Goal: Use online tool/utility

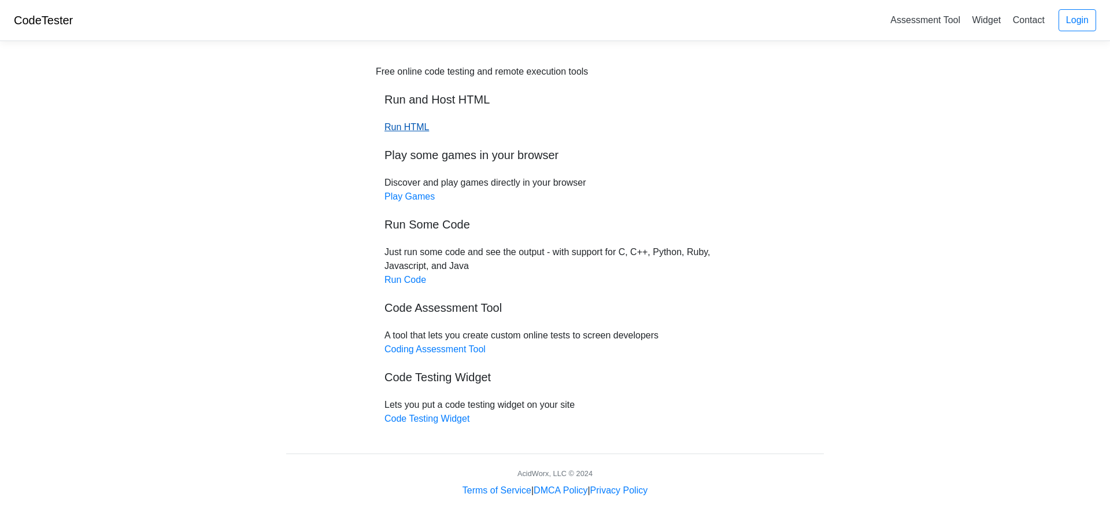
click at [399, 128] on link "Run HTML" at bounding box center [406, 127] width 45 height 10
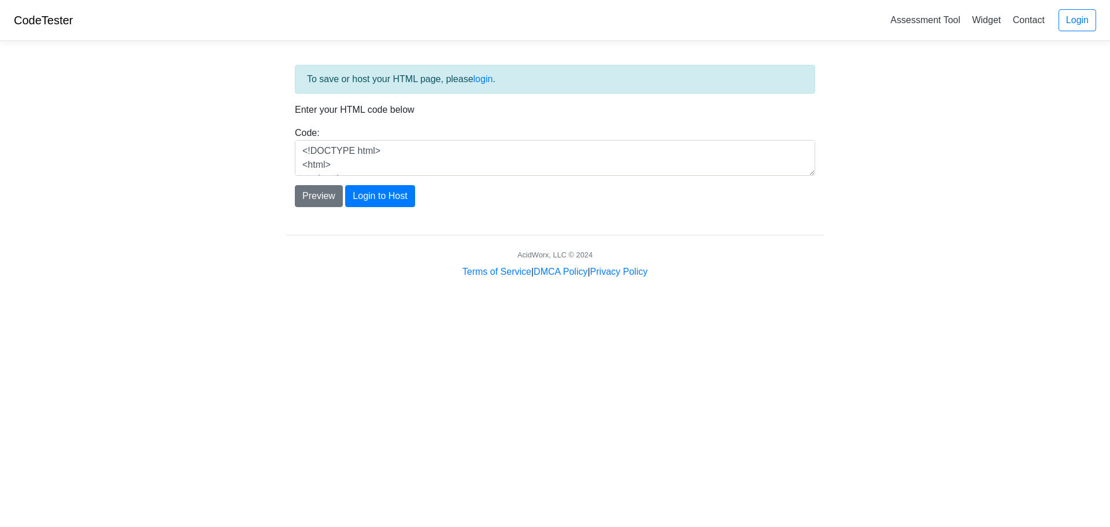
click at [402, 158] on div "Code: <!DOCTYPE html> <html> <head> <title>Test</title> </head> <body> <h1>Hell…" at bounding box center [555, 151] width 538 height 50
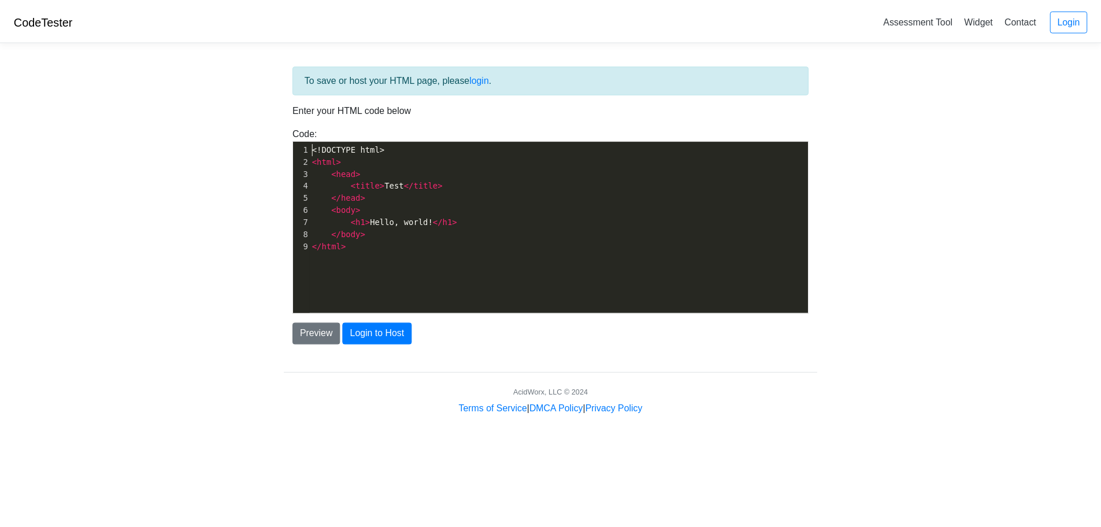
scroll to position [1, 0]
click at [396, 253] on div "xxxxxxxxxx 1 <!DOCTYPE html> 2 < html > 3 < head > 4 < title > Test </ title > …" at bounding box center [567, 197] width 511 height 114
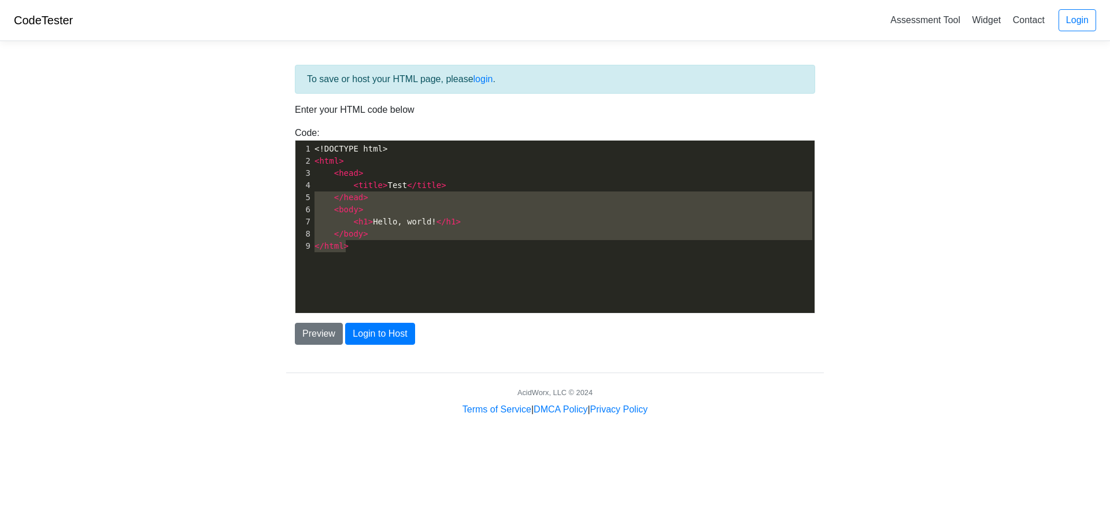
type textarea "<!DOCTYPE html> <html> <head> <title>Test</title> </head> <body> <h1>Hello, wor…"
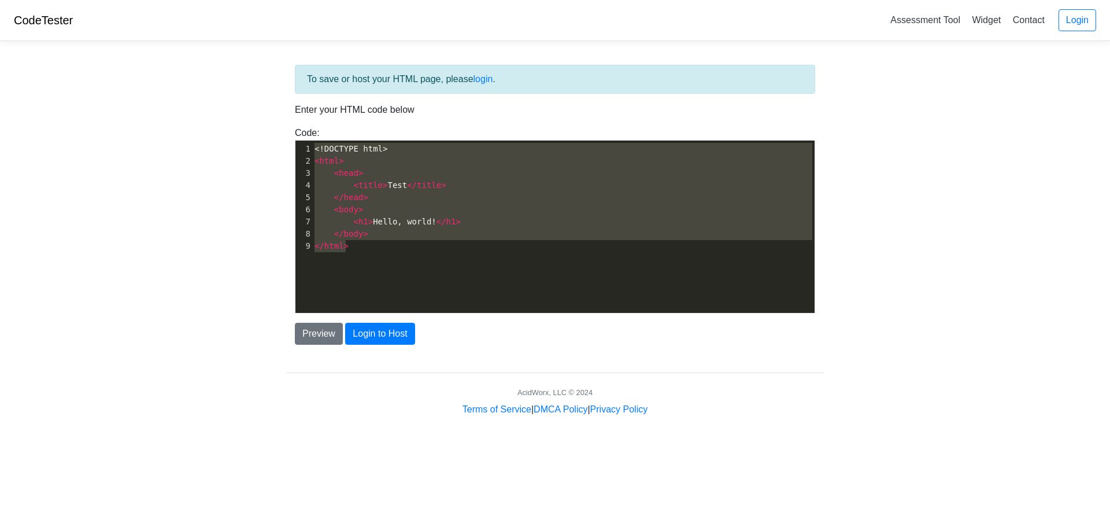
drag, startPoint x: 405, startPoint y: 245, endPoint x: 180, endPoint y: 106, distance: 264.7
click at [180, 106] on body "CodeTester Assessment Tool Widget Contact Login To save or host your HTML page,…" at bounding box center [555, 208] width 1110 height 416
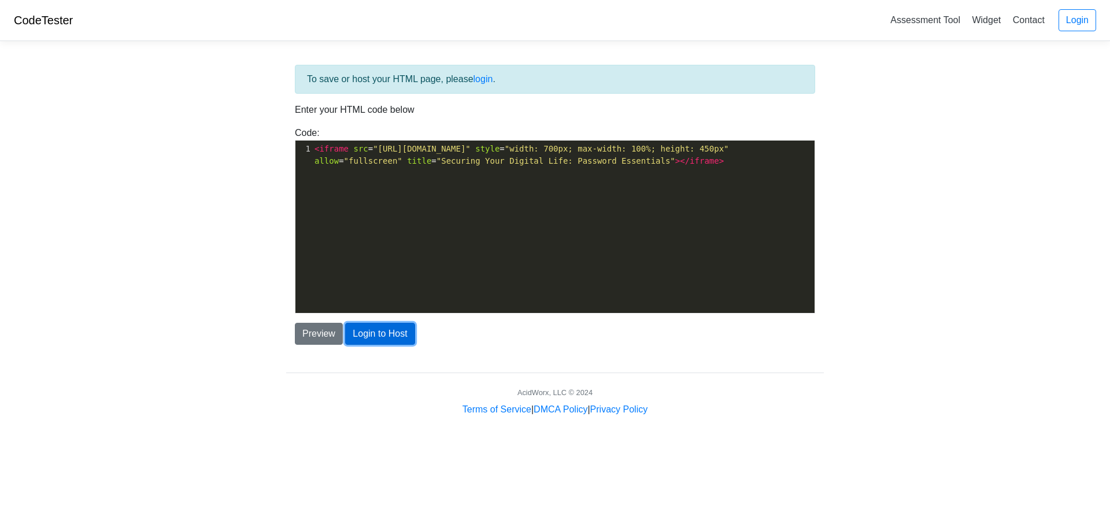
click at [361, 342] on button "Login to Host" at bounding box center [379, 334] width 69 height 22
click at [310, 328] on button "Preview" at bounding box center [319, 334] width 48 height 22
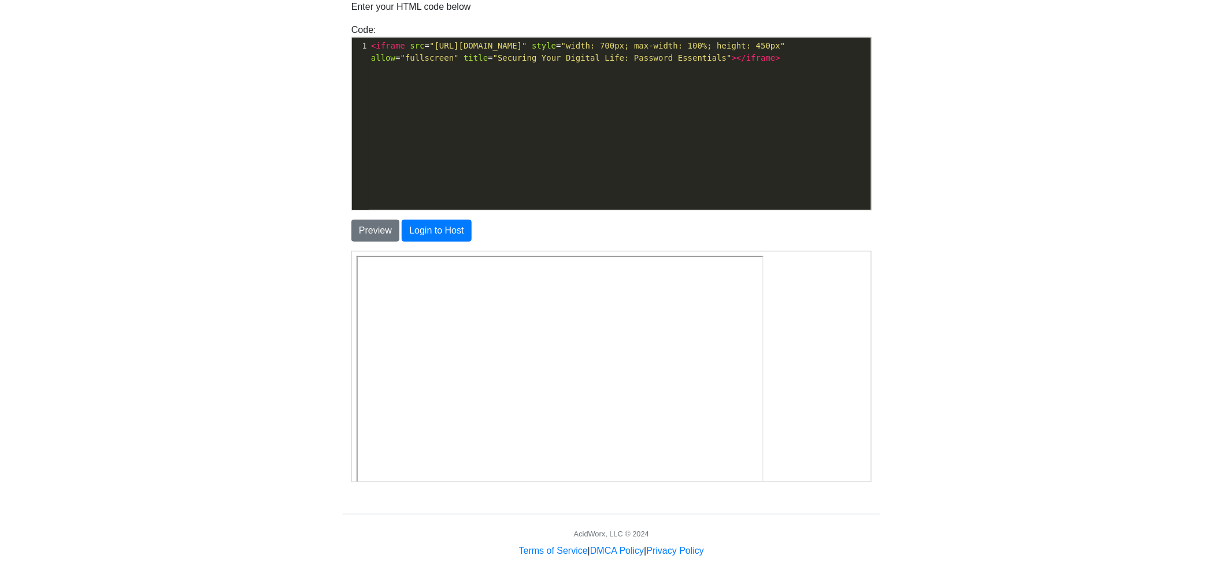
scroll to position [3, 0]
drag, startPoint x: 1090, startPoint y: 146, endPoint x: 1082, endPoint y: 140, distance: 9.9
click at [1090, 146] on body "CodeTester Assessment Tool Widget Contact Login To save or host your HTML page,…" at bounding box center [611, 227] width 1223 height 661
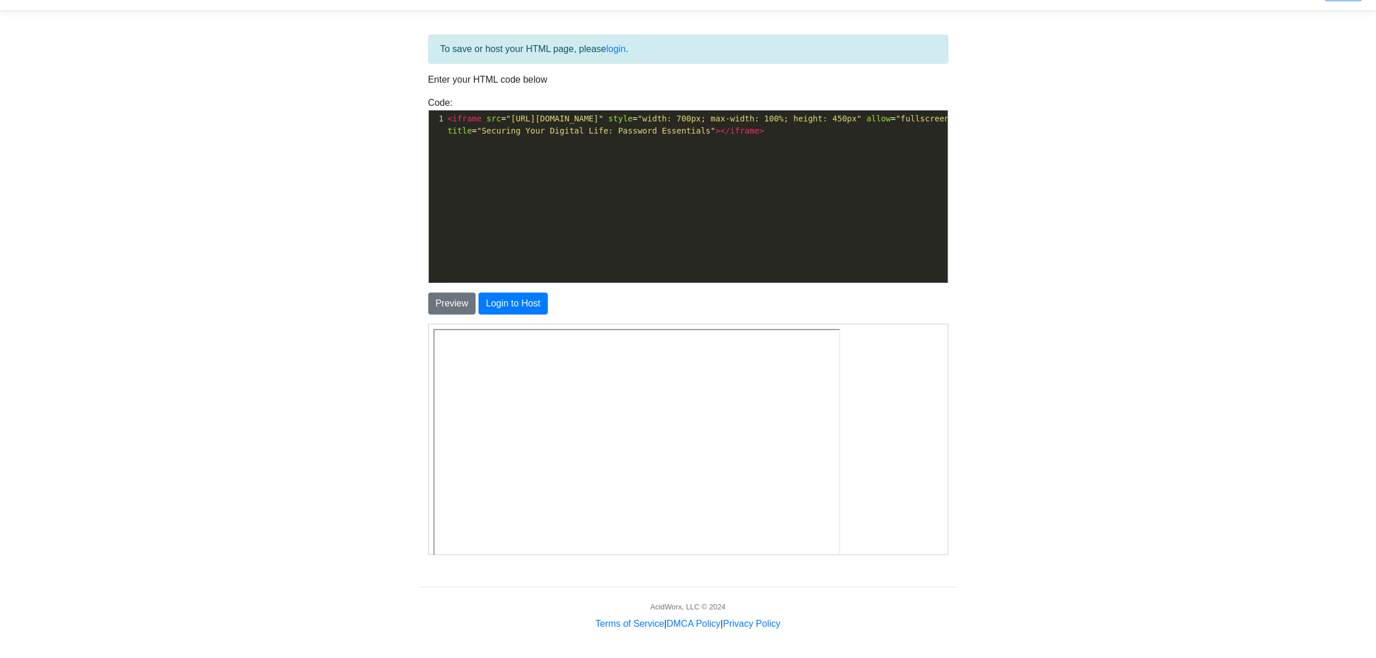
click at [1109, 217] on body "CodeTester Assessment Tool Widget Contact Login To save or host your HTML page,…" at bounding box center [688, 300] width 1376 height 661
